Goal: Task Accomplishment & Management: Manage account settings

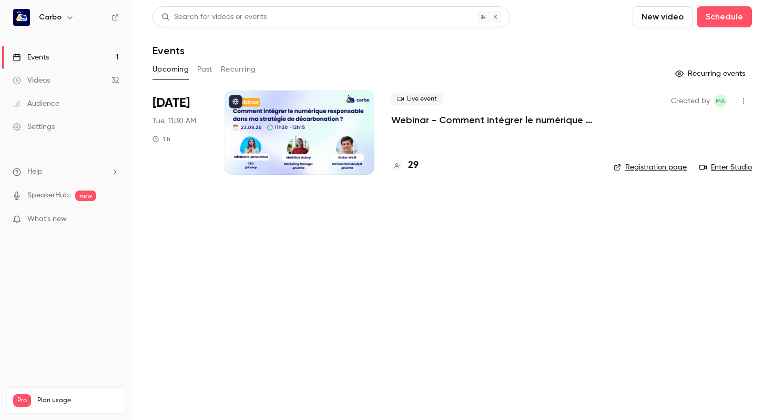
click at [452, 124] on p "Webinar - Comment intégrer le numérique responsable dans ma stratégie de décarb…" at bounding box center [494, 120] width 206 height 13
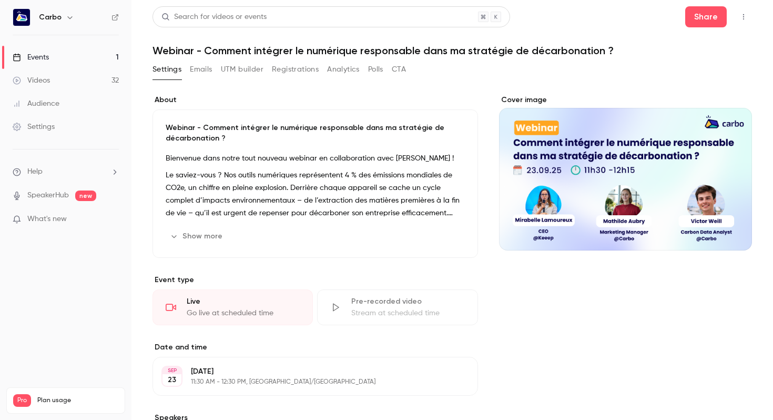
click at [286, 69] on button "Registrations" at bounding box center [295, 69] width 47 height 17
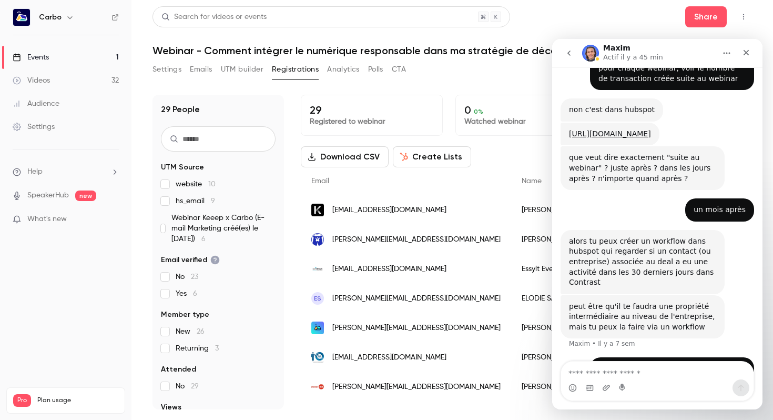
scroll to position [769, 0]
